Goal: Transaction & Acquisition: Register for event/course

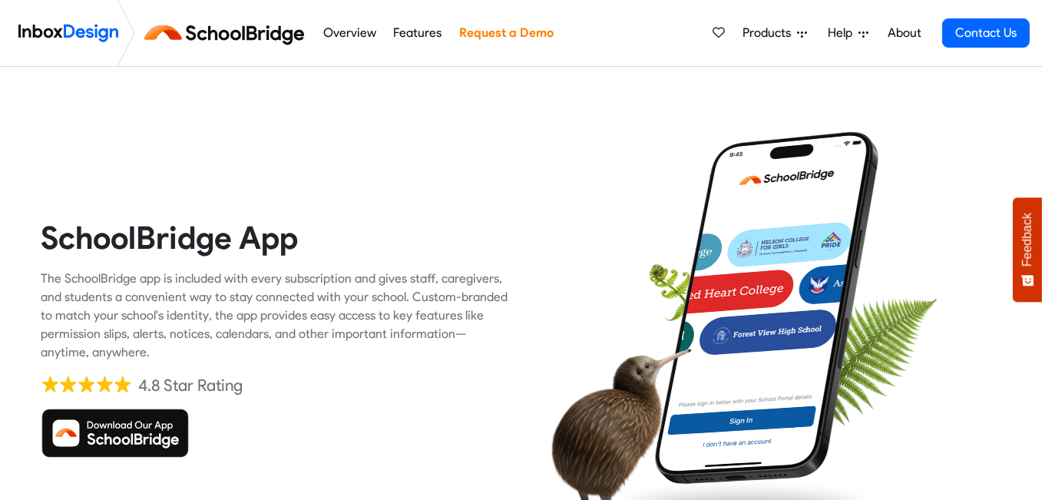
click at [240, 31] on img at bounding box center [227, 33] width 173 height 37
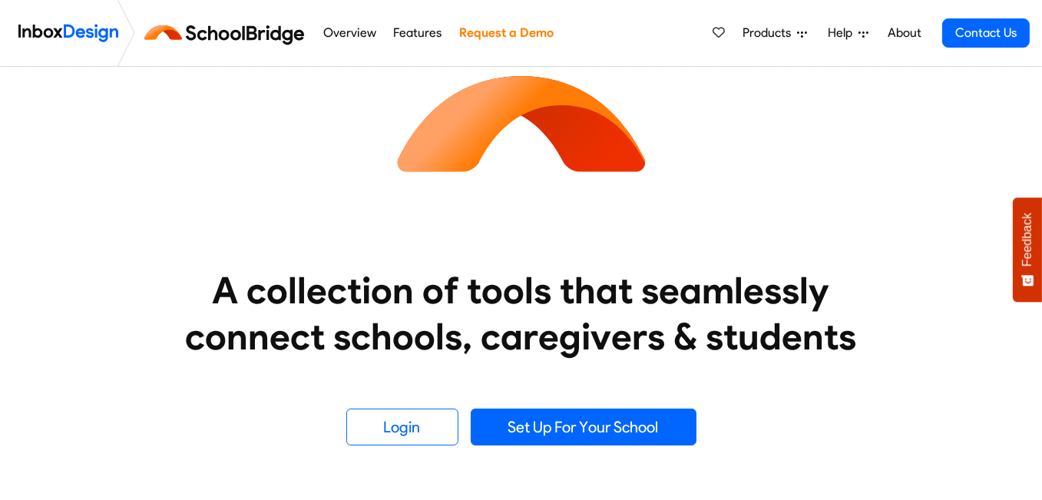
scroll to position [154, 0]
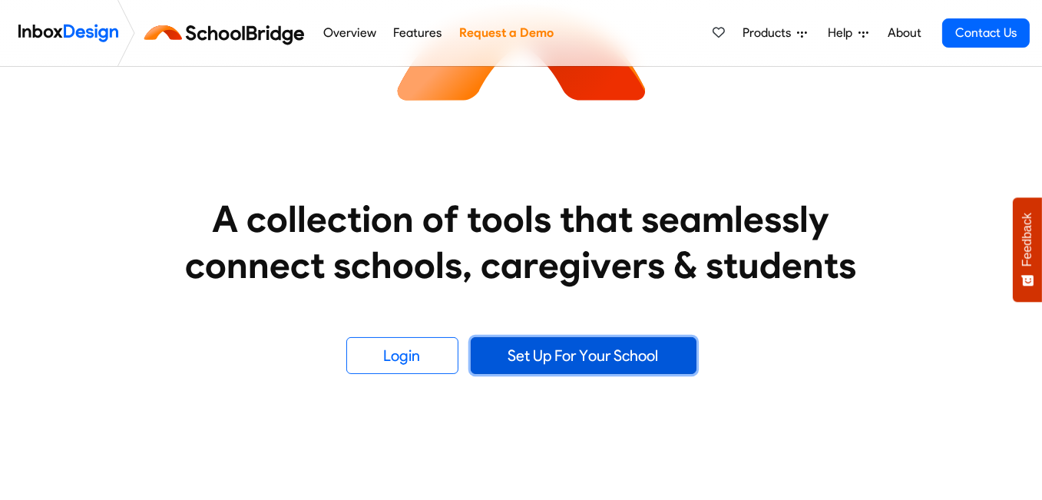
click at [562, 356] on link "Set Up For Your School" at bounding box center [584, 355] width 226 height 37
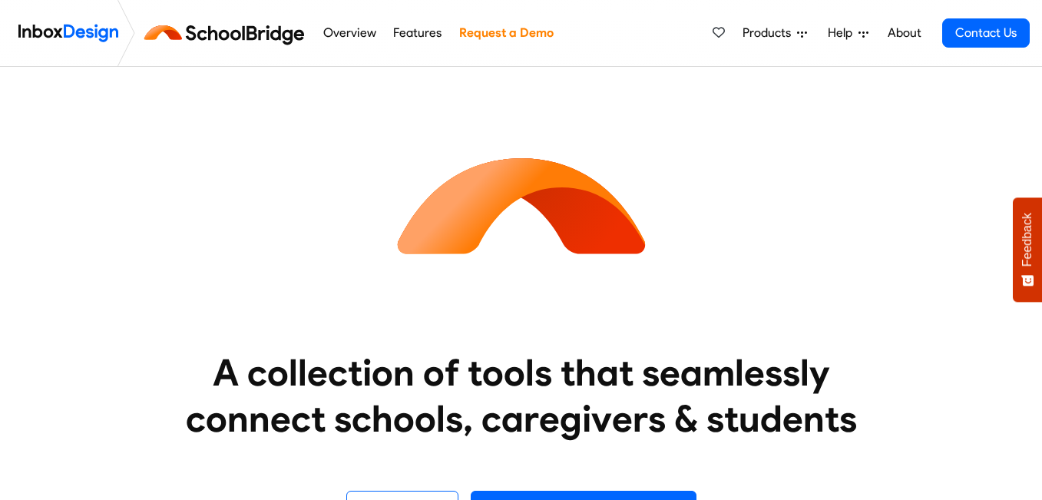
scroll to position [154, 0]
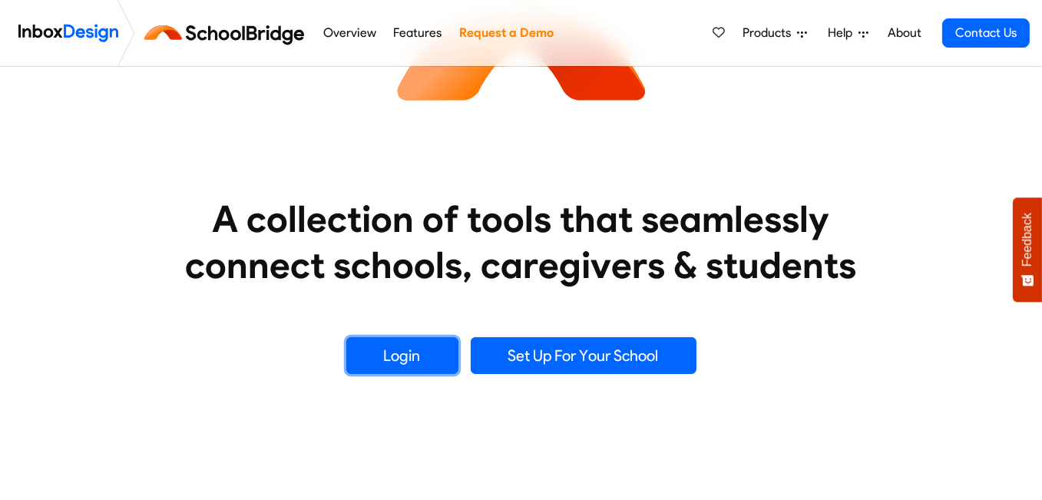
click at [402, 353] on link "Login" at bounding box center [402, 355] width 112 height 37
click at [425, 356] on link "Login" at bounding box center [402, 355] width 112 height 37
